Goal: Task Accomplishment & Management: Complete application form

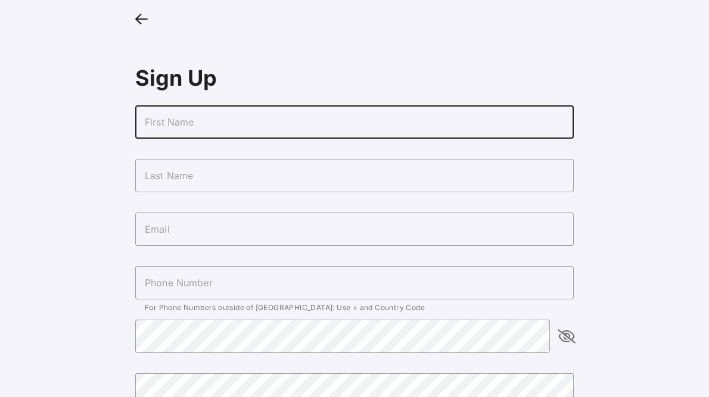
click at [368, 124] on input "text" at bounding box center [354, 121] width 438 height 33
type input "[PERSON_NAME]"
click at [357, 167] on input "text" at bounding box center [354, 175] width 438 height 33
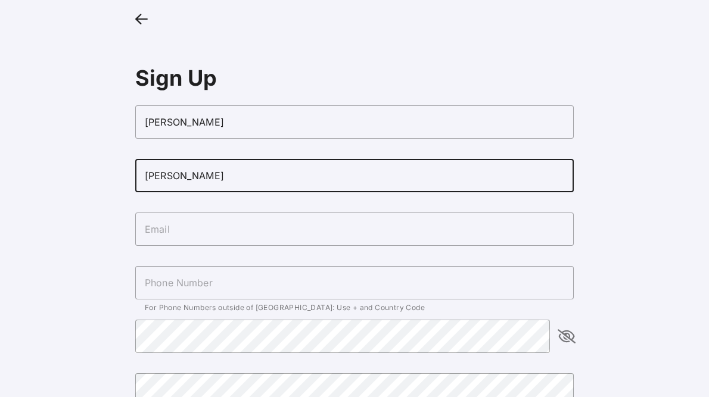
type input "[PERSON_NAME]"
click at [337, 222] on input "text" at bounding box center [354, 229] width 438 height 33
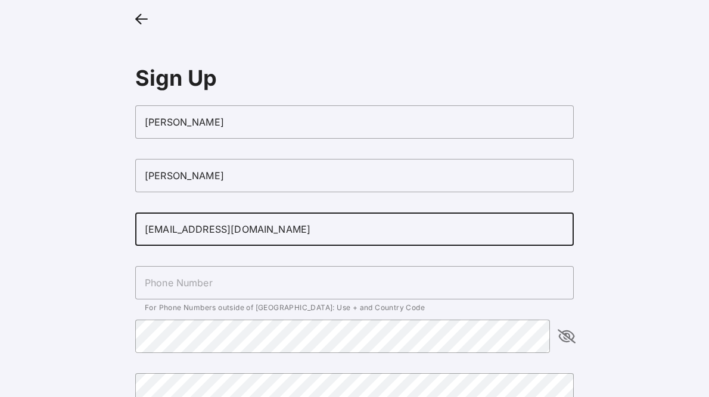
type input "[EMAIL_ADDRESS][DOMAIN_NAME]"
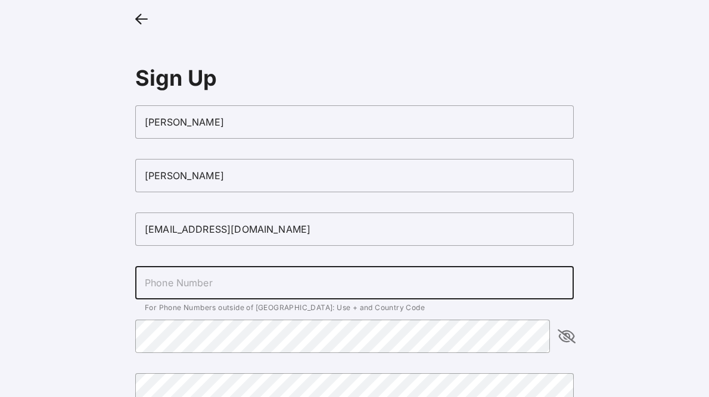
click at [330, 284] on input "text" at bounding box center [354, 282] width 438 height 33
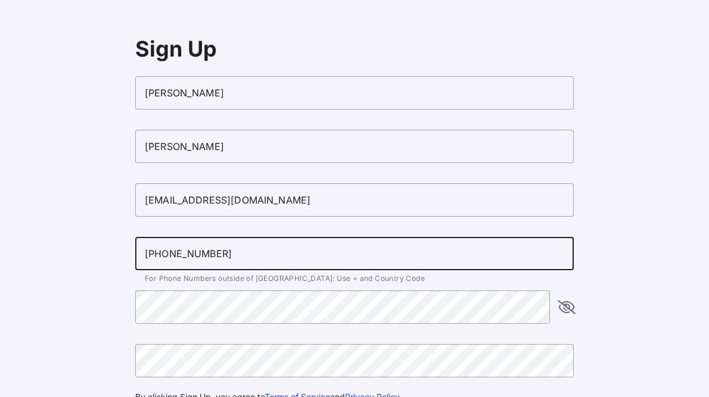
scroll to position [41, 0]
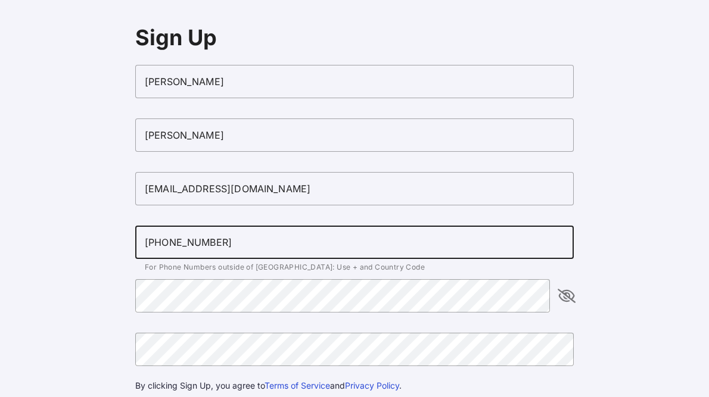
type input "[PHONE_NUMBER]"
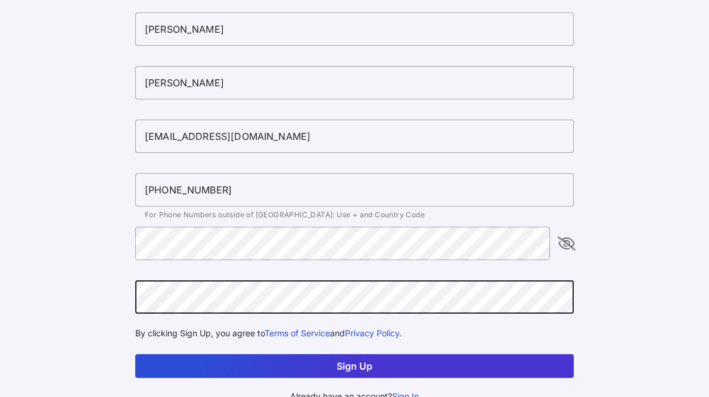
scroll to position [108, 0]
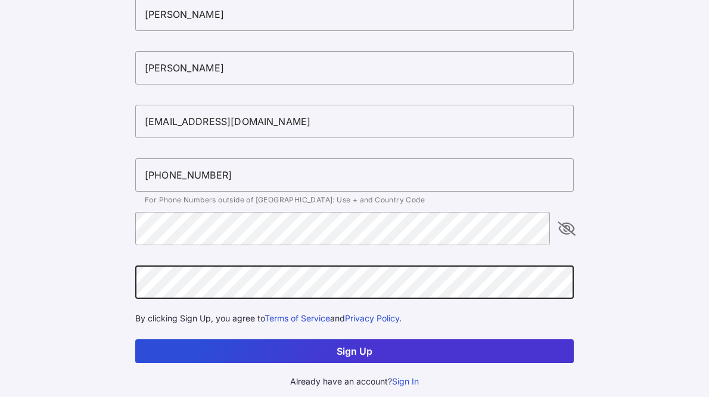
click at [274, 350] on button "Sign Up" at bounding box center [354, 352] width 438 height 24
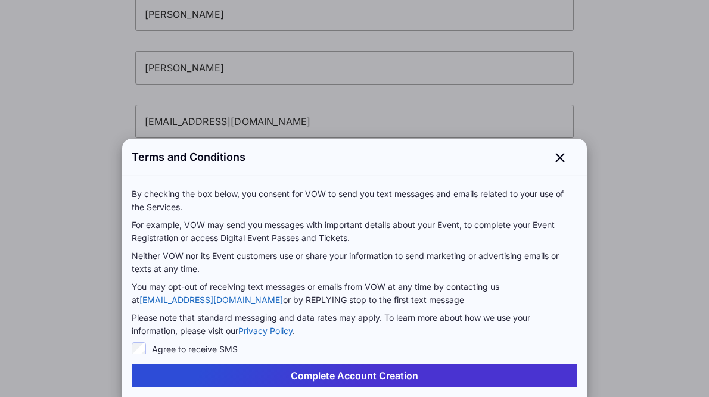
scroll to position [0, 0]
click at [299, 371] on button "Complete Account Creation" at bounding box center [355, 376] width 446 height 24
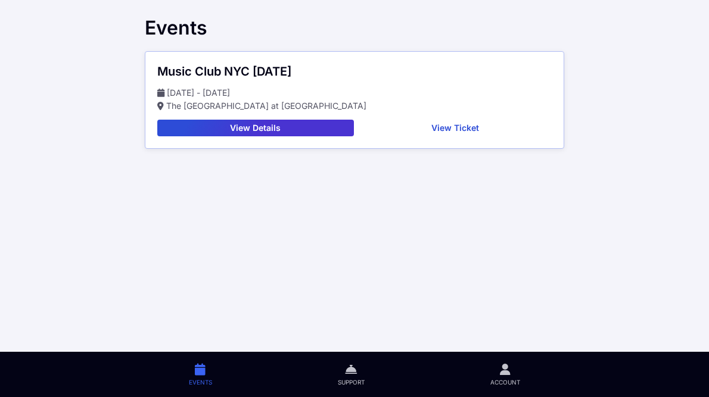
click at [440, 126] on button "View Ticket" at bounding box center [456, 128] width 194 height 17
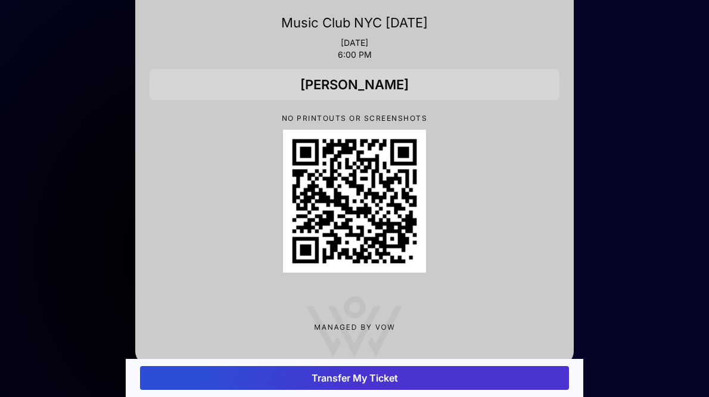
scroll to position [146, 0]
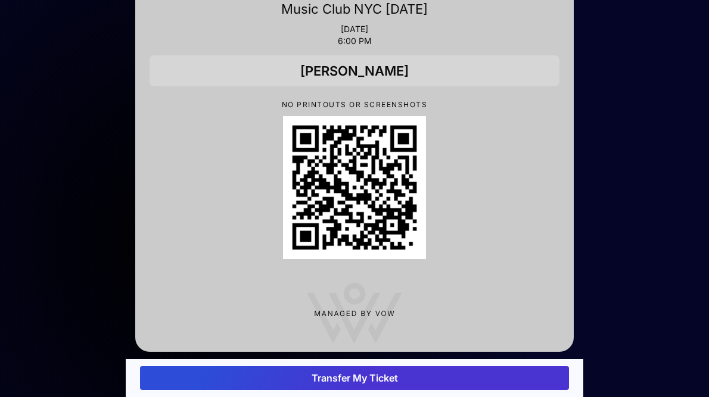
click at [347, 379] on button "Transfer My Ticket" at bounding box center [354, 378] width 429 height 24
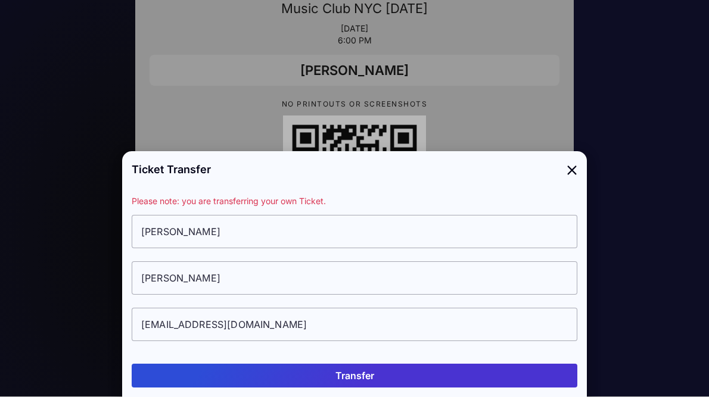
click at [347, 379] on button "Transfer" at bounding box center [355, 376] width 446 height 24
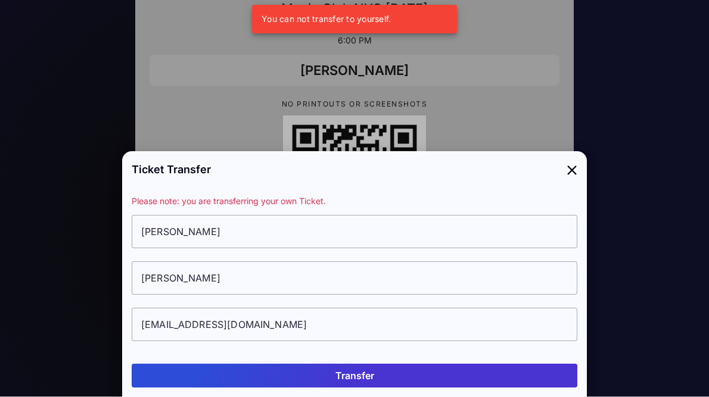
click at [572, 169] on icon at bounding box center [571, 169] width 11 height 17
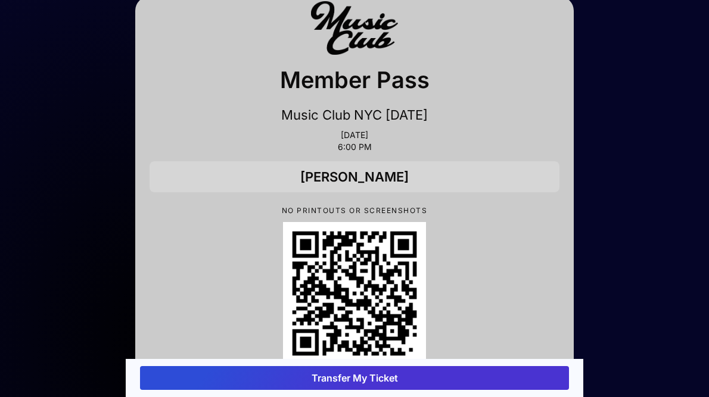
scroll to position [42, 0]
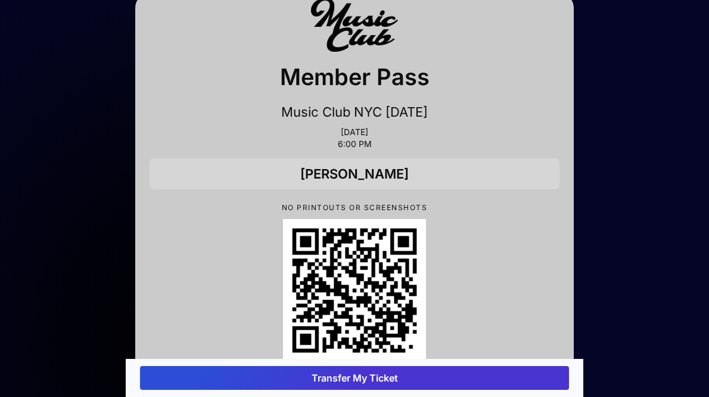
click at [378, 378] on button "Transfer My Ticket" at bounding box center [354, 378] width 429 height 24
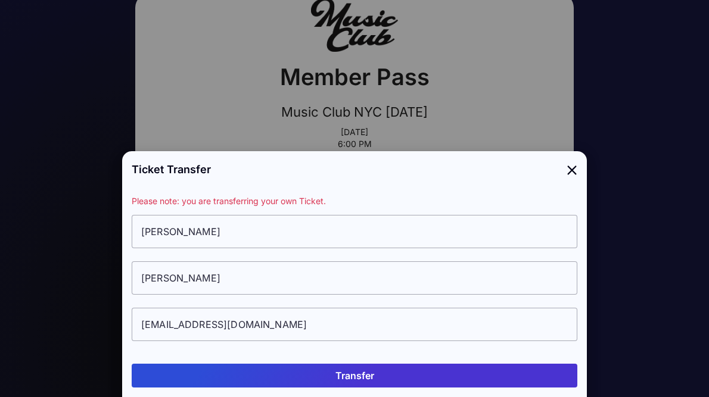
click at [378, 379] on button "Transfer" at bounding box center [355, 376] width 446 height 24
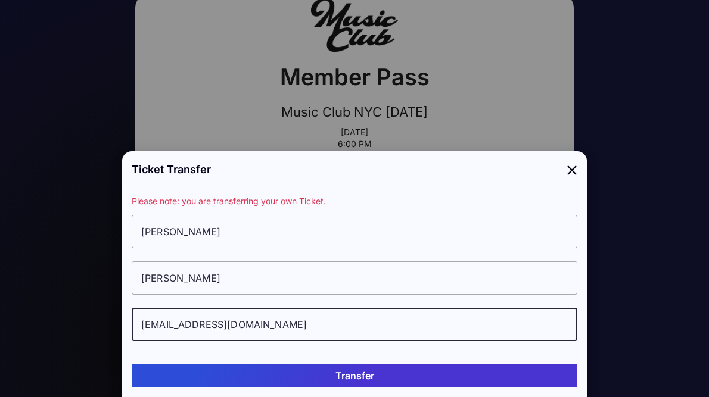
click at [365, 325] on input "[EMAIL_ADDRESS][DOMAIN_NAME]" at bounding box center [355, 324] width 446 height 33
